Goal: Find specific page/section: Find specific page/section

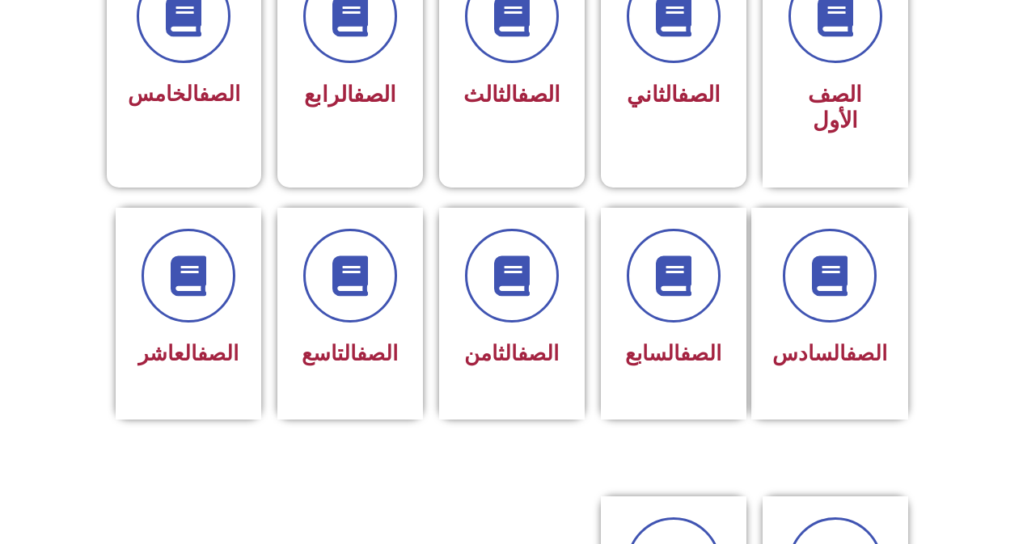
scroll to position [512, 0]
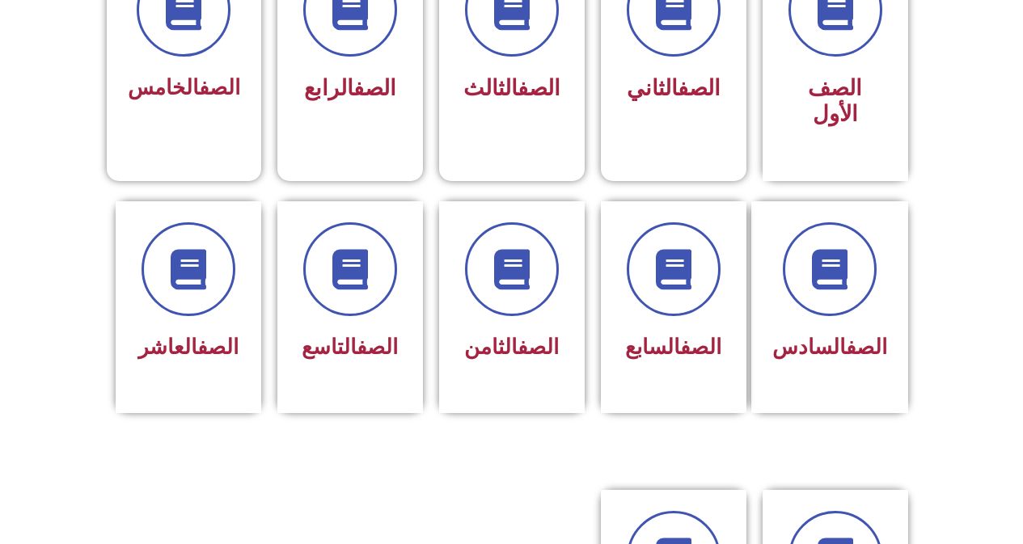
drag, startPoint x: 1032, startPoint y: 70, endPoint x: 1031, endPoint y: 213, distance: 143.1
click at [1009, 213] on html "الصفحة الرئيسية الصف الأول الصف الثاني الصف الثالث الصف الرابع الصف الخامس الصف…" at bounding box center [511, 420] width 1023 height 1864
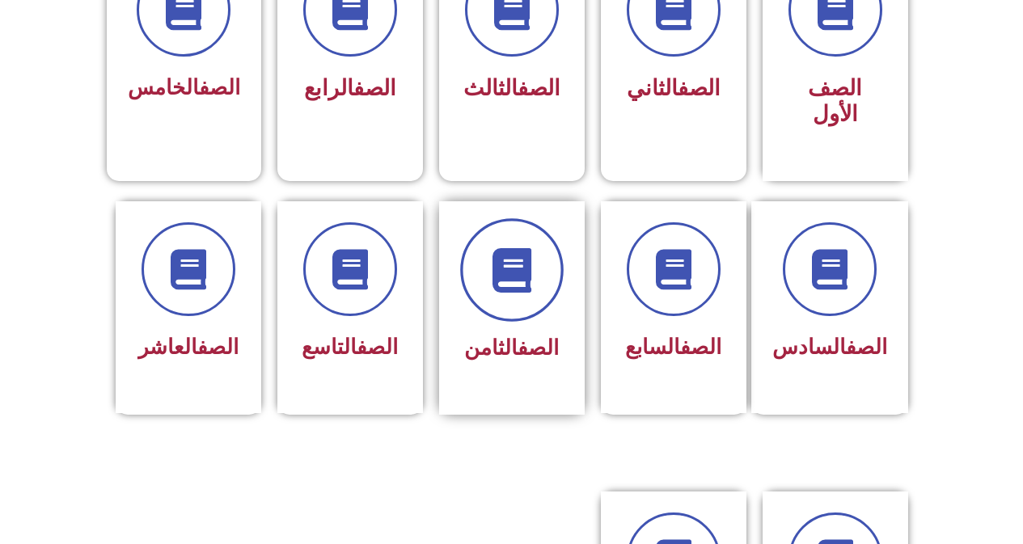
click at [514, 282] on span at bounding box center [511, 269] width 103 height 103
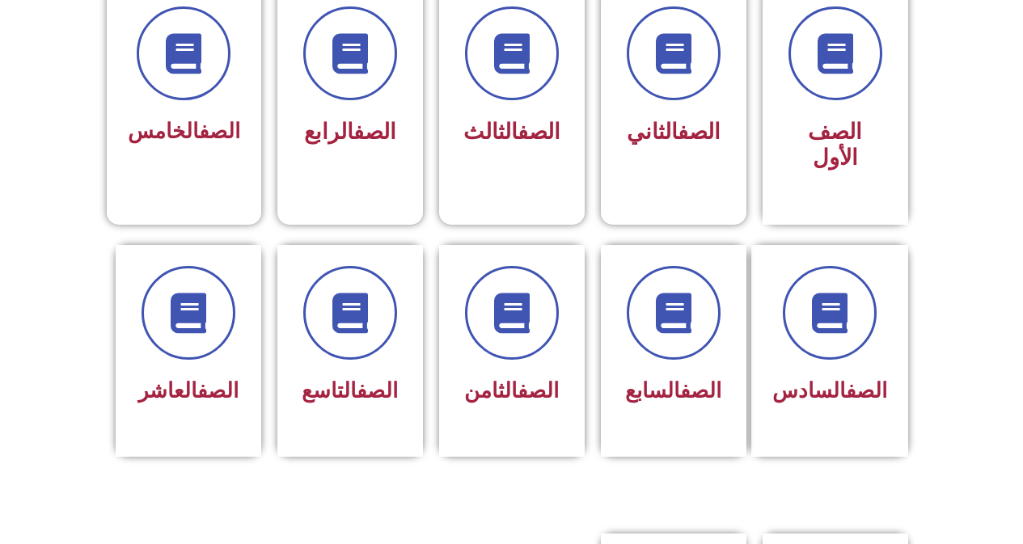
scroll to position [471, 0]
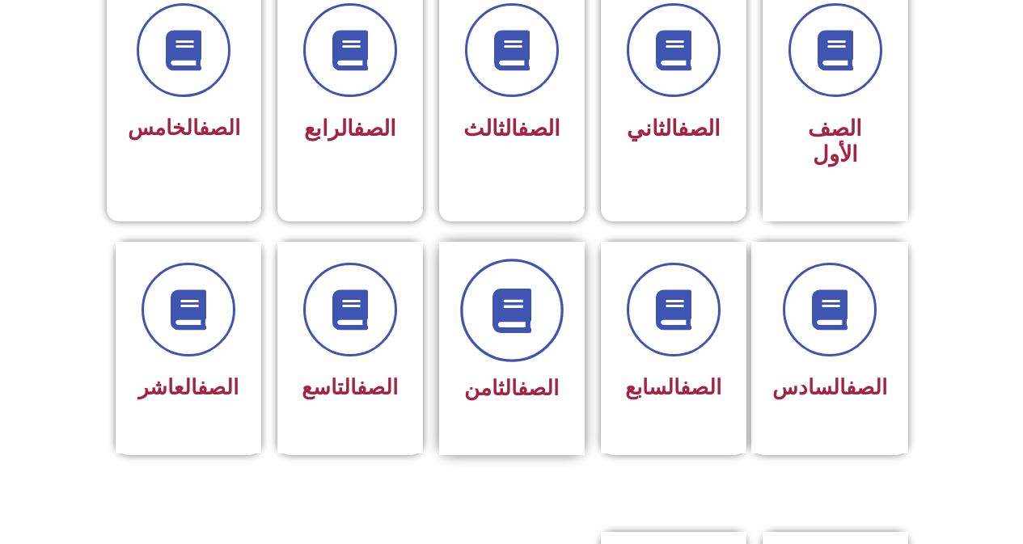
click at [530, 288] on icon at bounding box center [511, 310] width 44 height 44
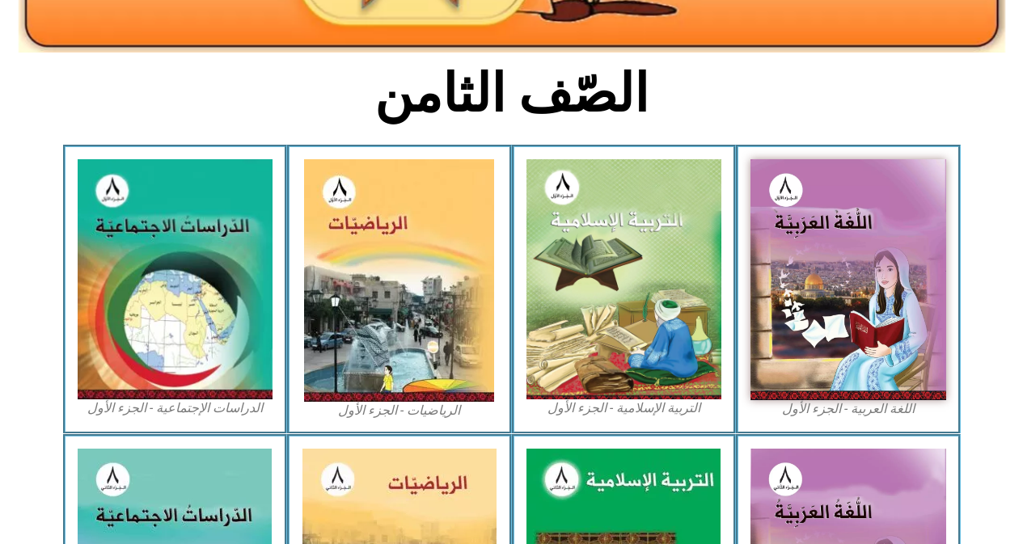
scroll to position [364, 0]
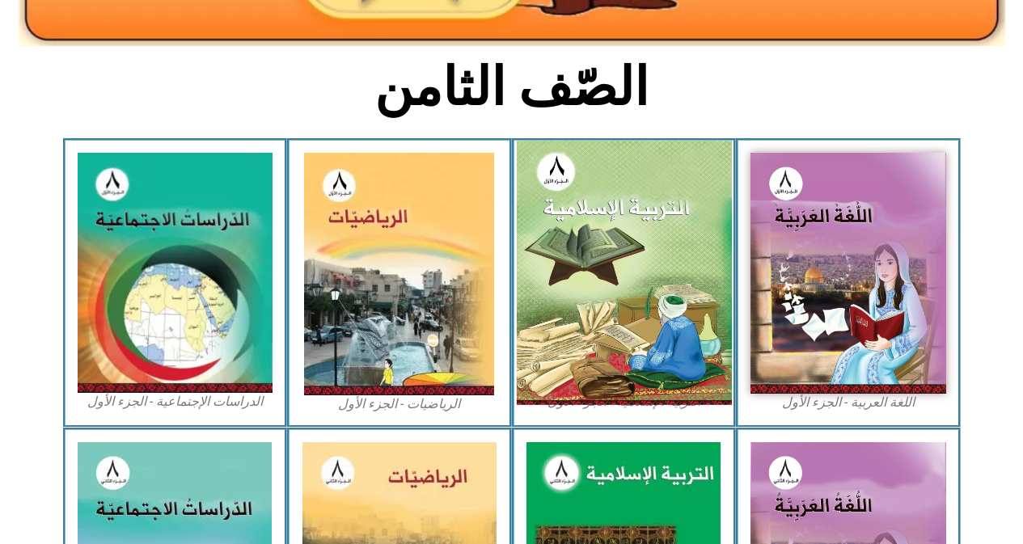
click at [624, 218] on img at bounding box center [623, 273] width 215 height 264
click at [613, 293] on img at bounding box center [623, 273] width 215 height 264
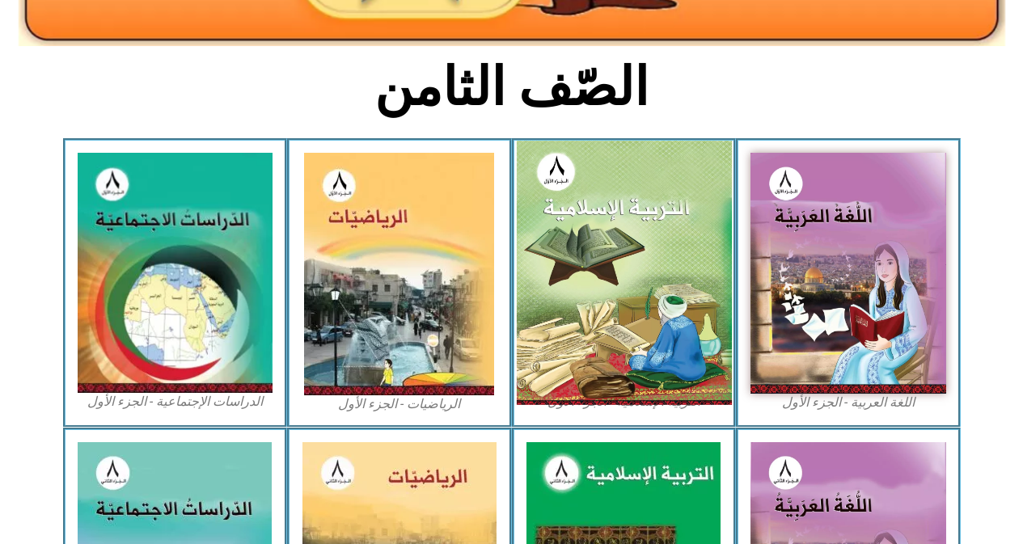
click at [657, 239] on img at bounding box center [623, 273] width 215 height 264
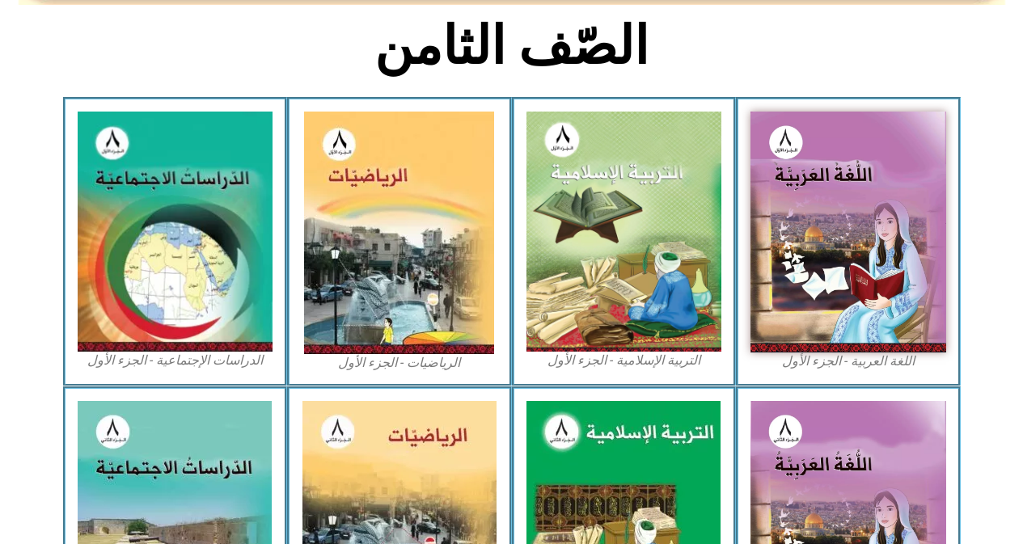
scroll to position [425, 0]
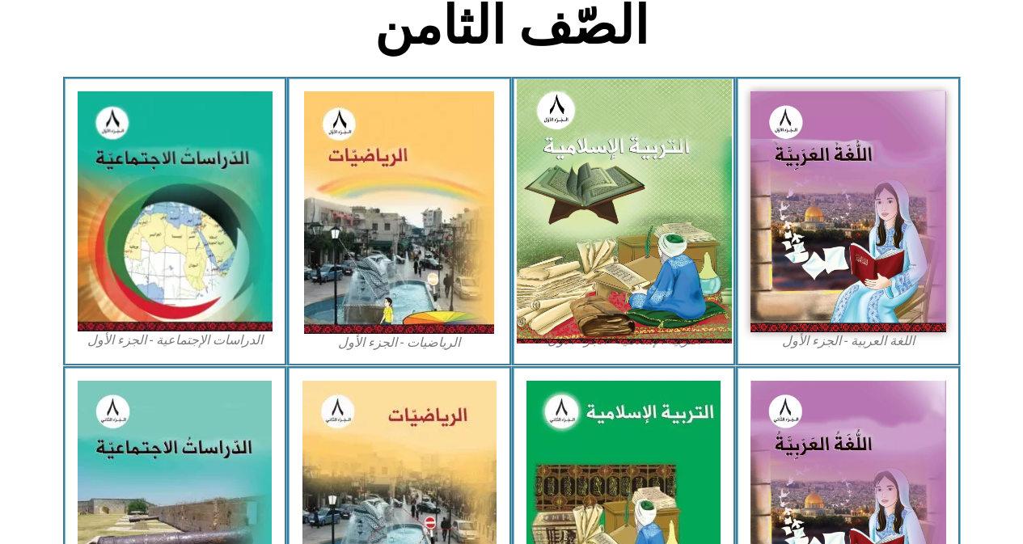
click at [611, 154] on img at bounding box center [623, 211] width 215 height 264
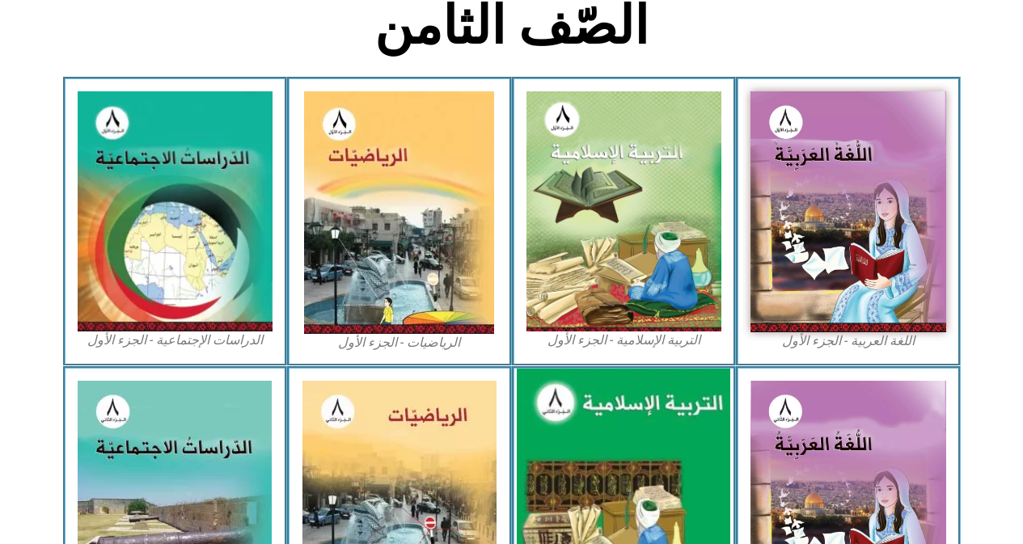
click at [688, 421] on img at bounding box center [623, 502] width 213 height 267
click at [874, 438] on img at bounding box center [848, 501] width 196 height 241
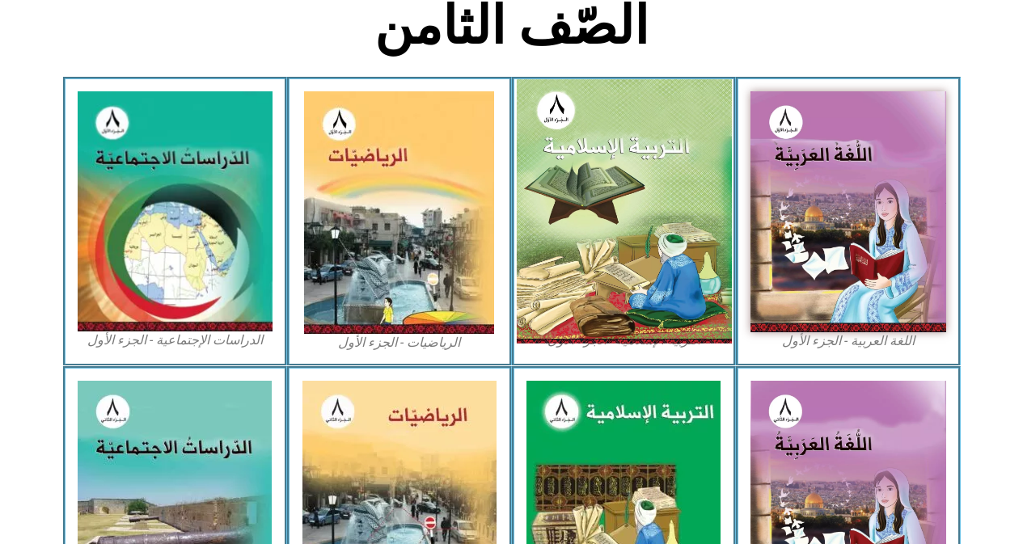
click at [619, 210] on img at bounding box center [623, 211] width 215 height 264
click at [644, 234] on img at bounding box center [623, 211] width 215 height 264
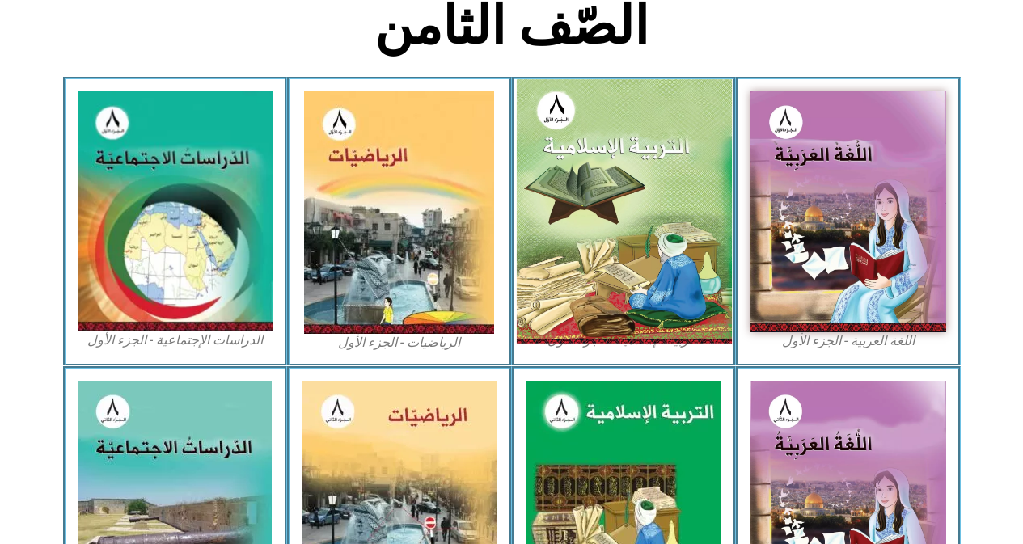
click at [644, 234] on img at bounding box center [623, 211] width 215 height 264
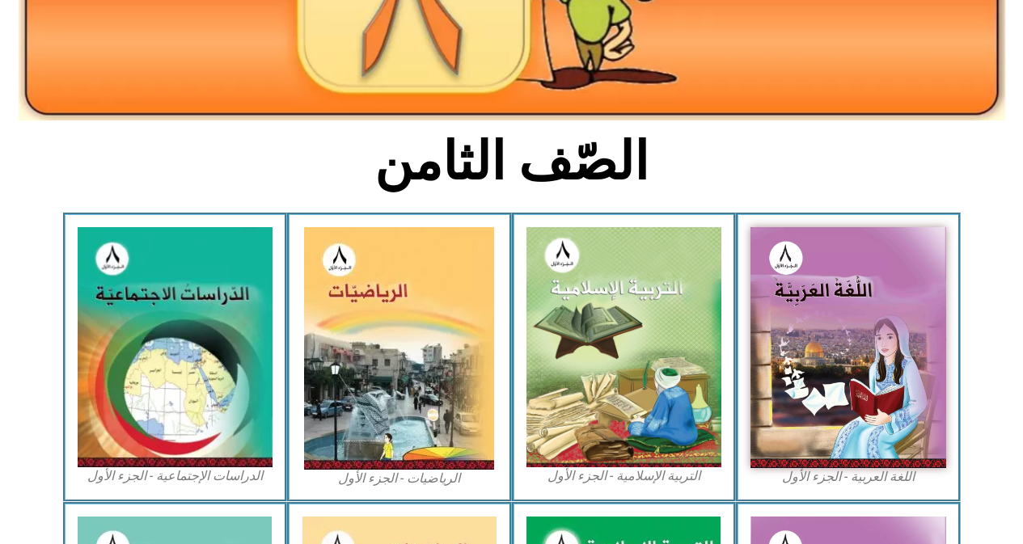
scroll to position [294, 0]
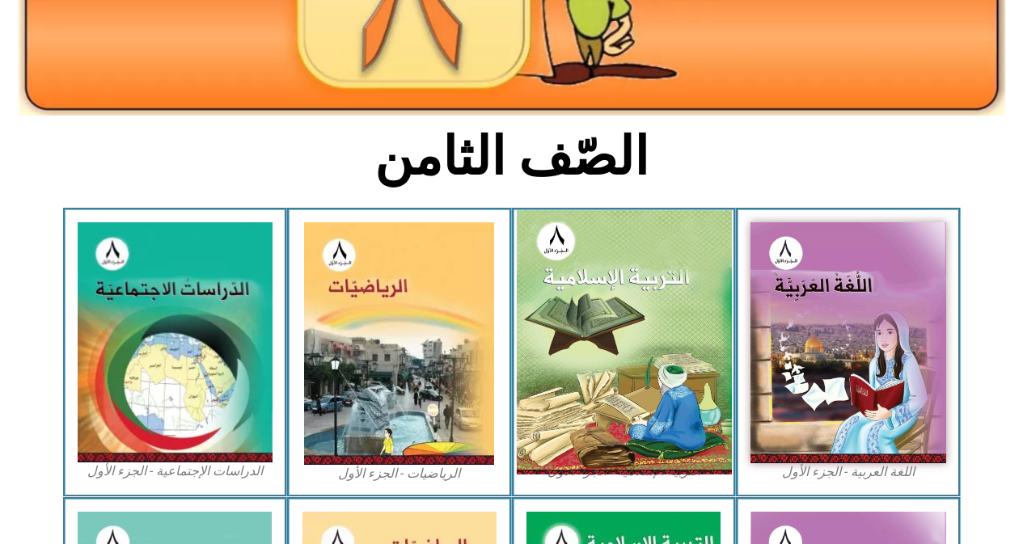
click at [630, 364] on img at bounding box center [623, 342] width 215 height 264
click at [663, 294] on img at bounding box center [623, 342] width 215 height 264
click at [612, 343] on img at bounding box center [623, 342] width 215 height 264
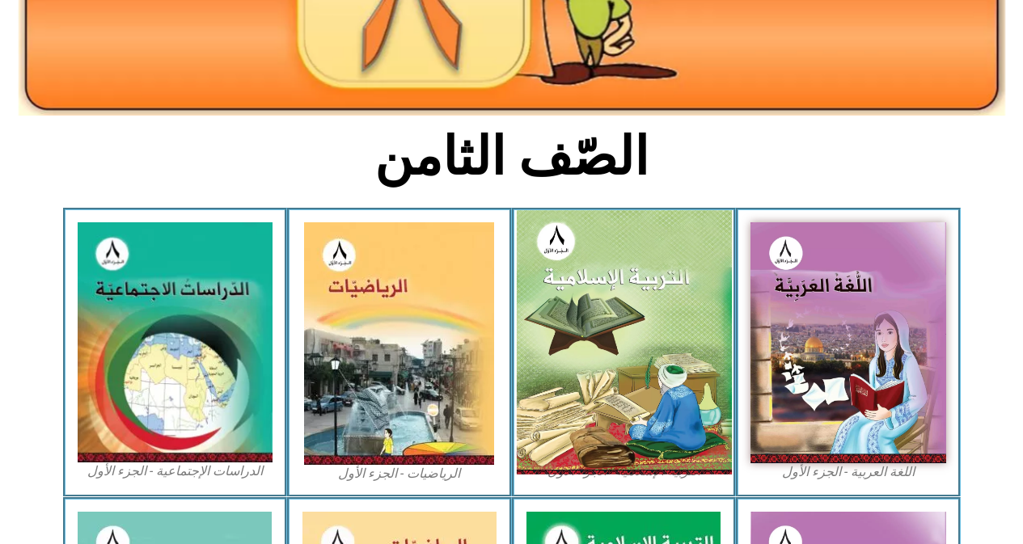
click at [612, 343] on img at bounding box center [623, 342] width 215 height 264
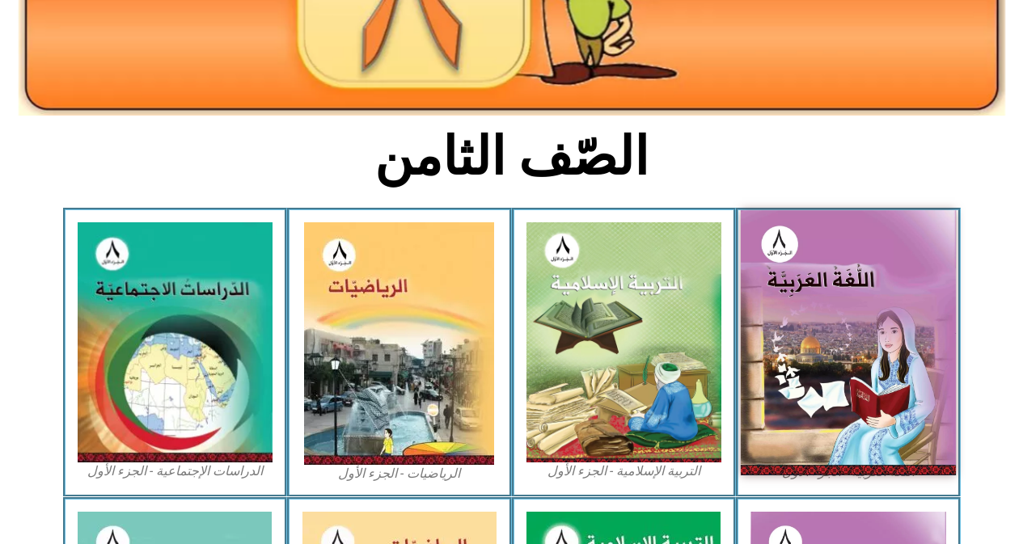
click at [813, 353] on img at bounding box center [848, 342] width 215 height 264
click at [813, 300] on img at bounding box center [848, 342] width 215 height 264
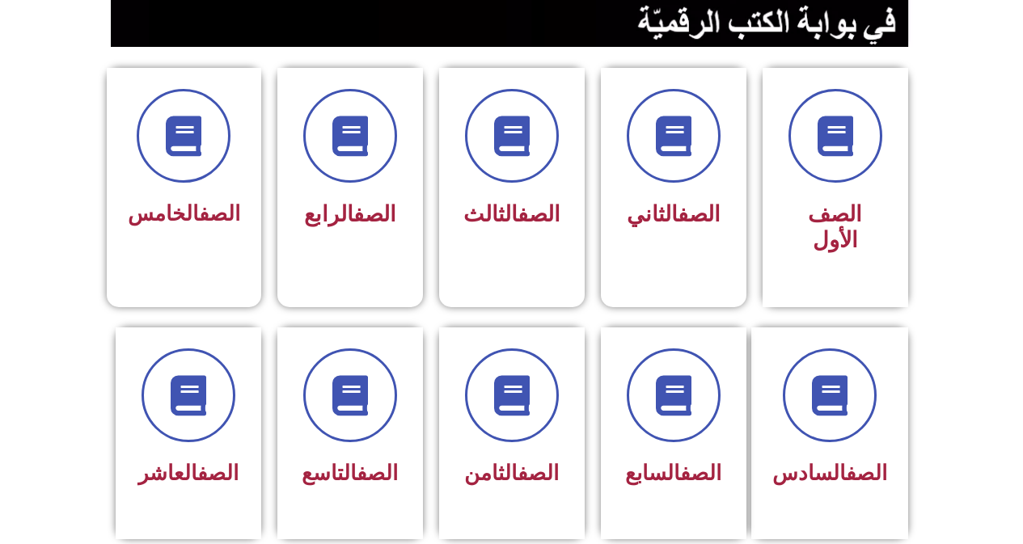
scroll to position [388, 0]
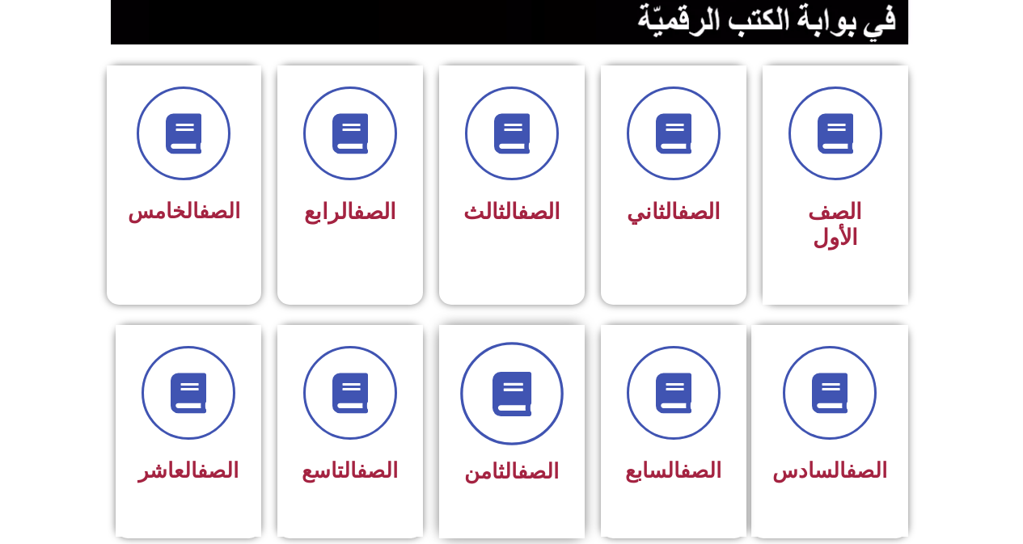
click at [512, 371] on icon at bounding box center [511, 393] width 44 height 44
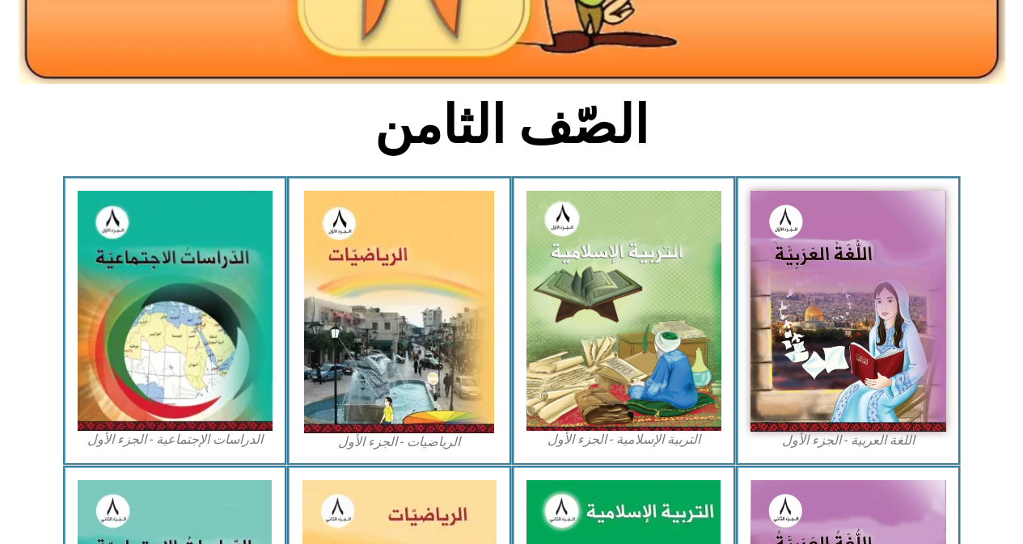
scroll to position [346, 0]
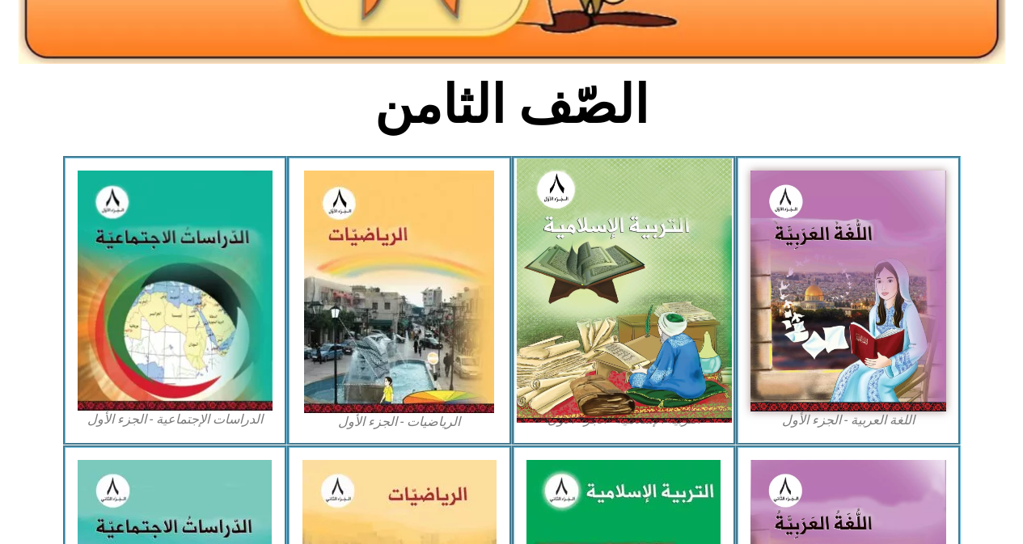
click at [619, 248] on img at bounding box center [623, 290] width 215 height 264
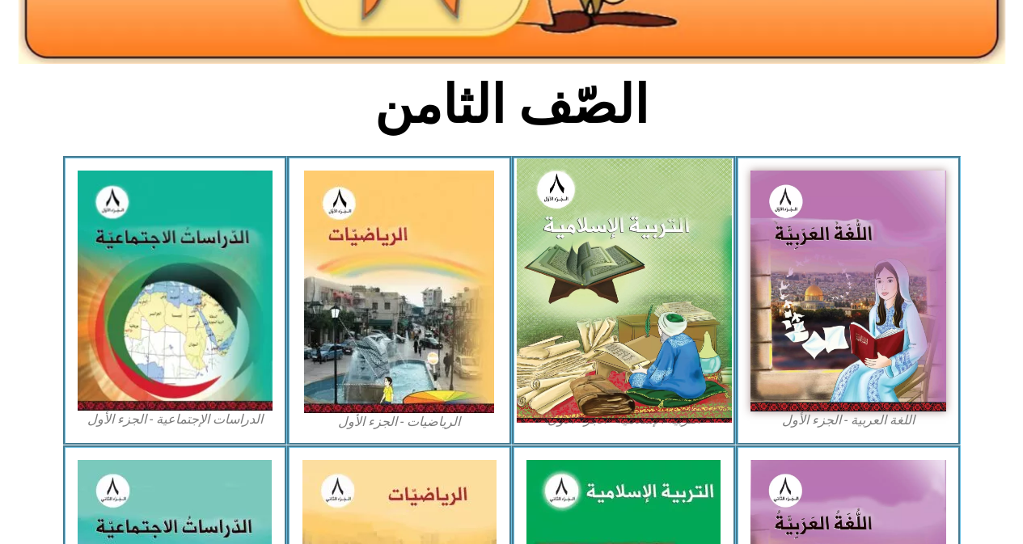
click at [619, 248] on img at bounding box center [623, 290] width 215 height 264
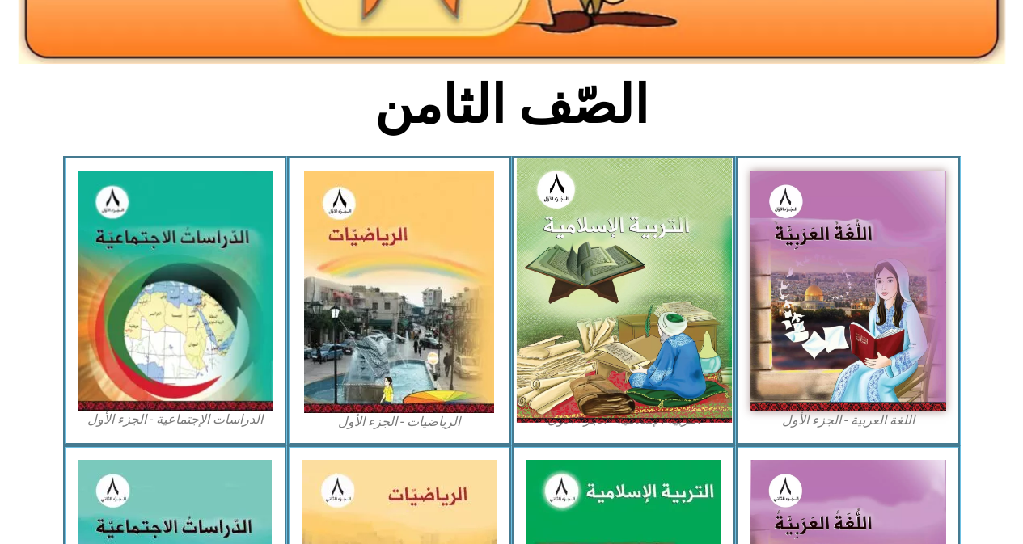
click at [619, 248] on img at bounding box center [623, 290] width 215 height 264
click at [613, 298] on img at bounding box center [623, 290] width 215 height 264
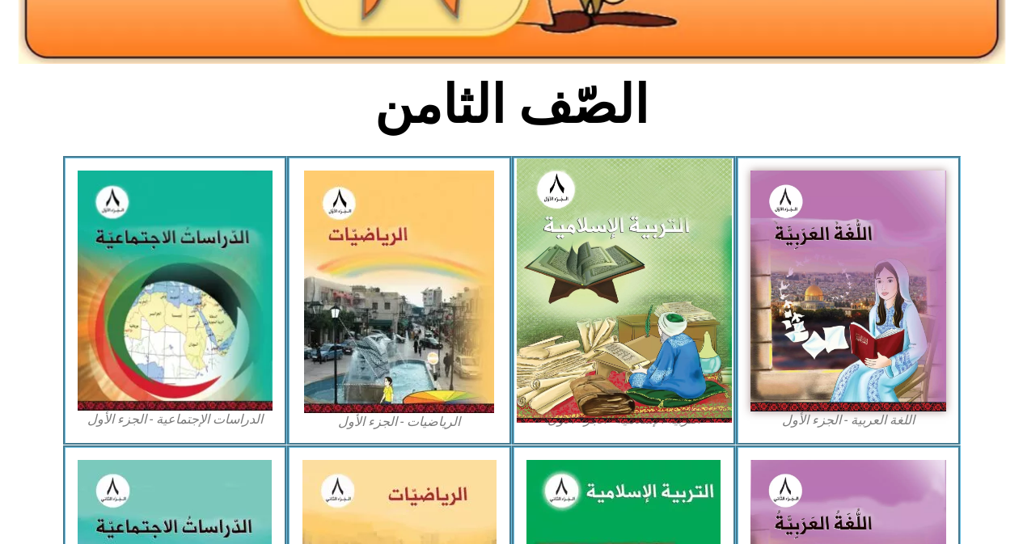
click at [613, 298] on img at bounding box center [623, 290] width 215 height 264
